Goal: Book appointment/travel/reservation

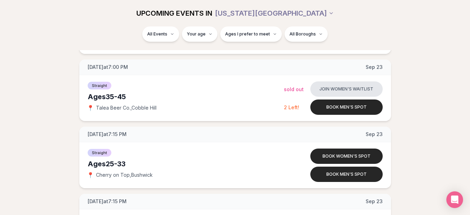
scroll to position [1362, 0]
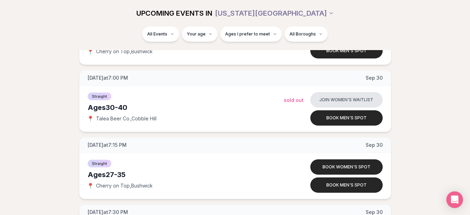
scroll to position [545, 0]
